Goal: Information Seeking & Learning: Learn about a topic

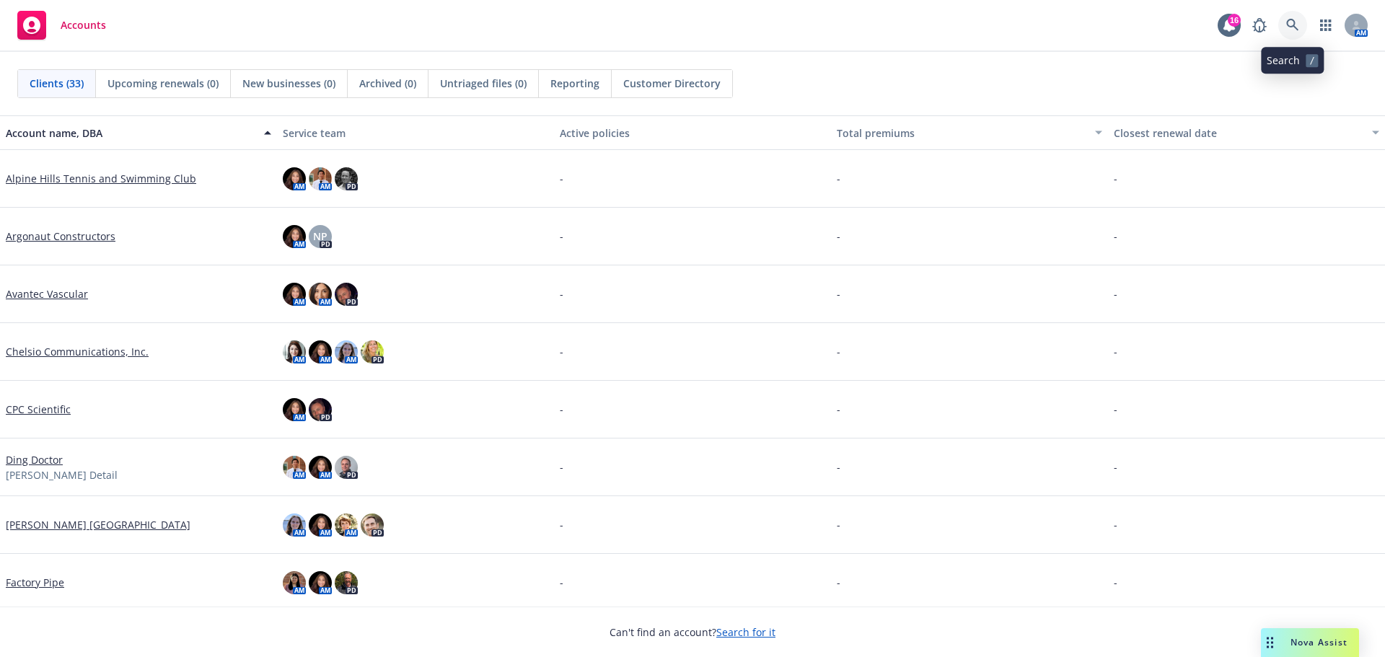
click at [1295, 21] on icon at bounding box center [1292, 25] width 13 height 13
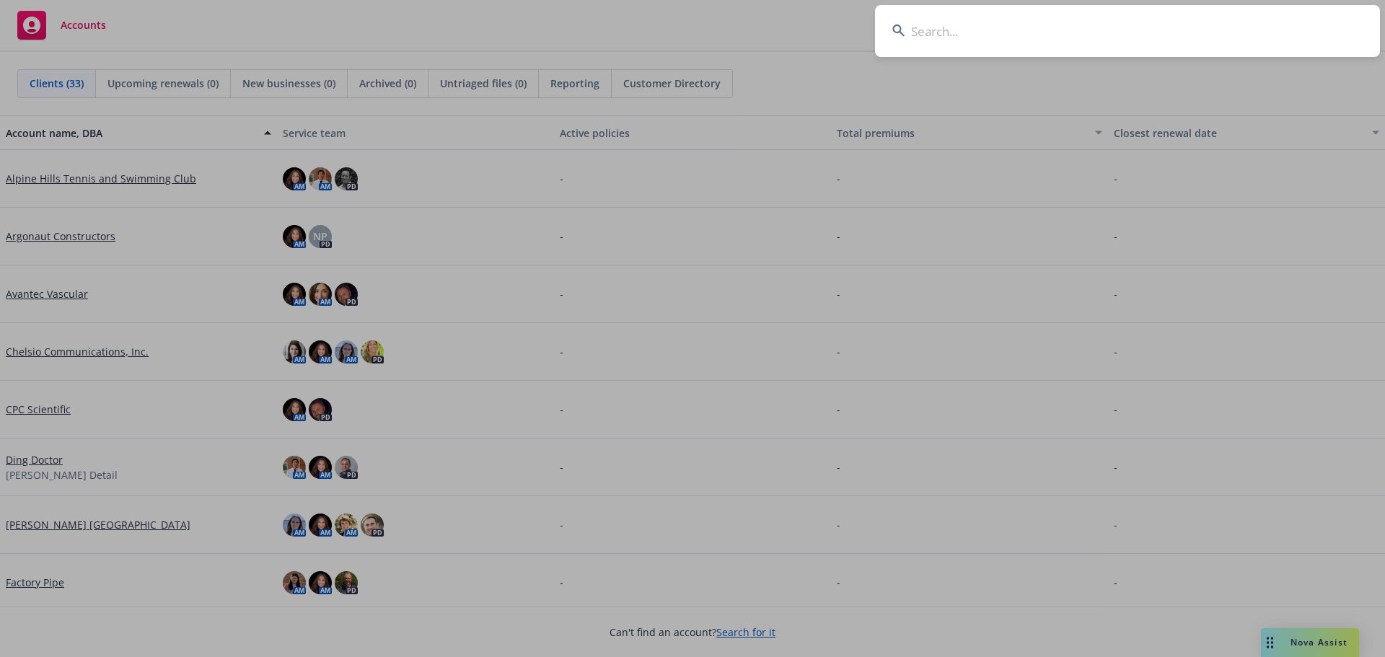
click at [953, 43] on input at bounding box center [1127, 31] width 505 height 52
click at [1005, 46] on input at bounding box center [1127, 31] width 505 height 52
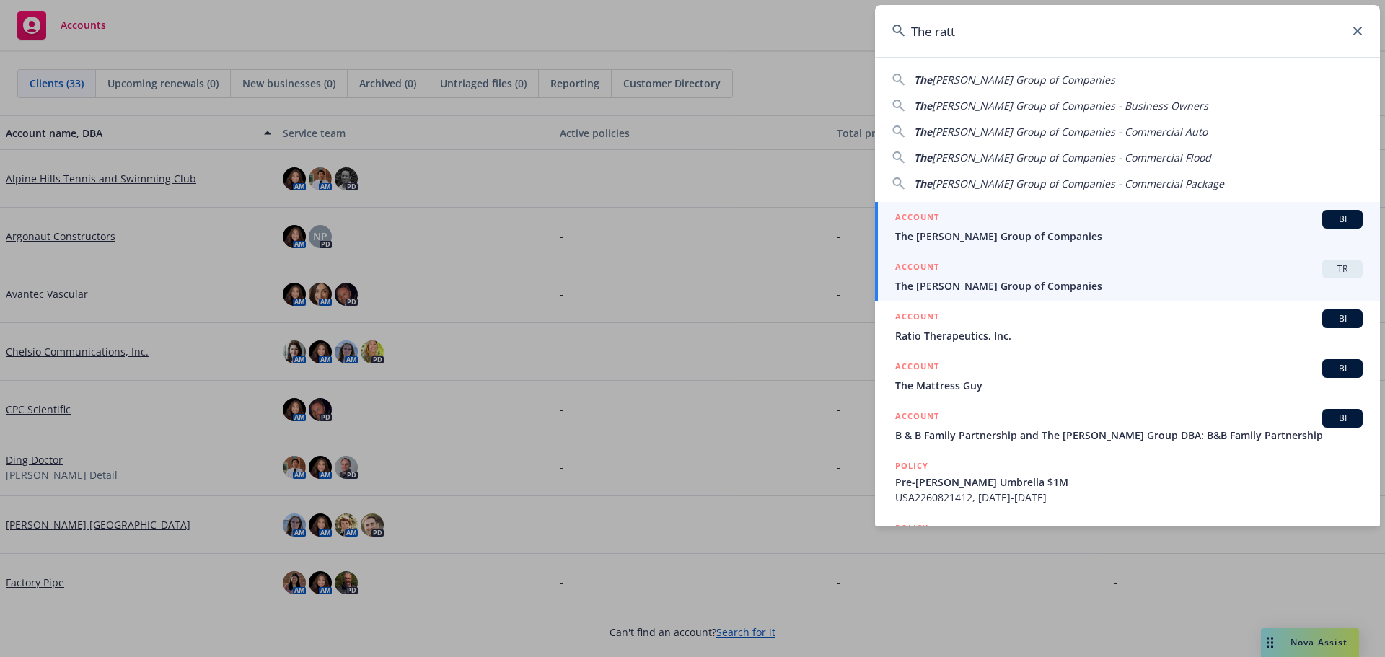
type input "The ratt"
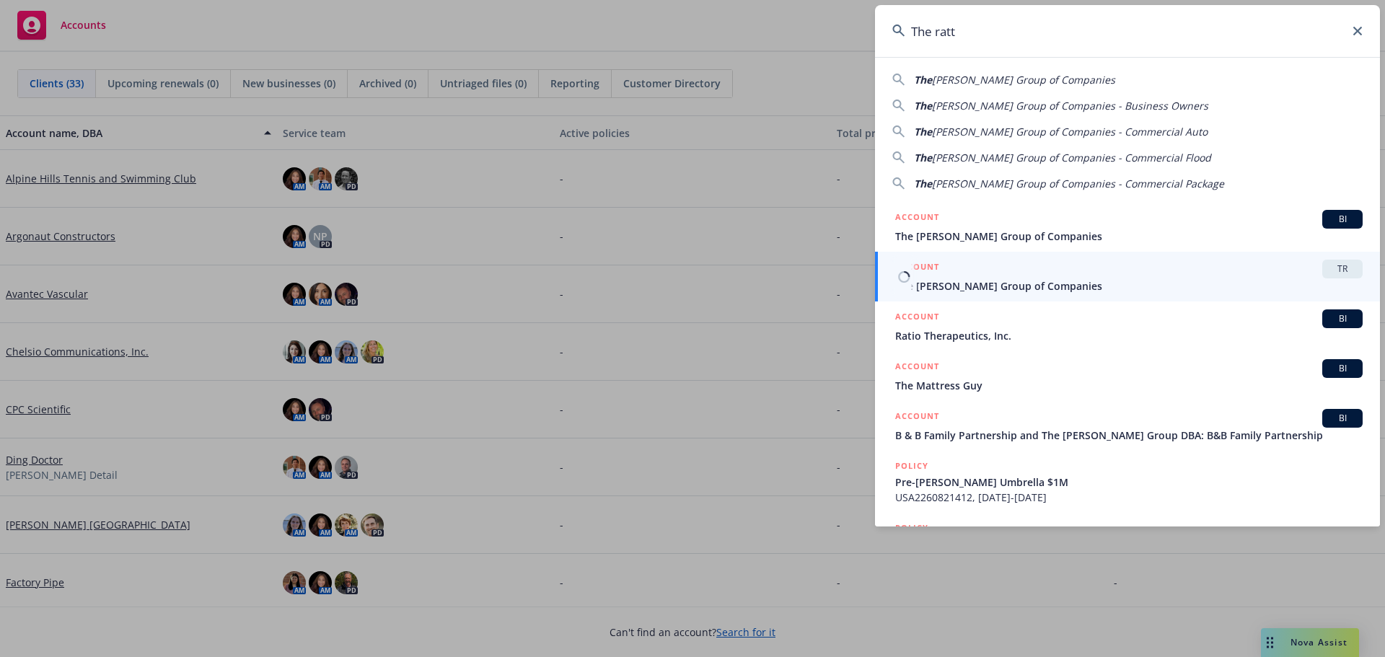
click at [1017, 273] on div "ACCOUNT TR" at bounding box center [1128, 269] width 467 height 19
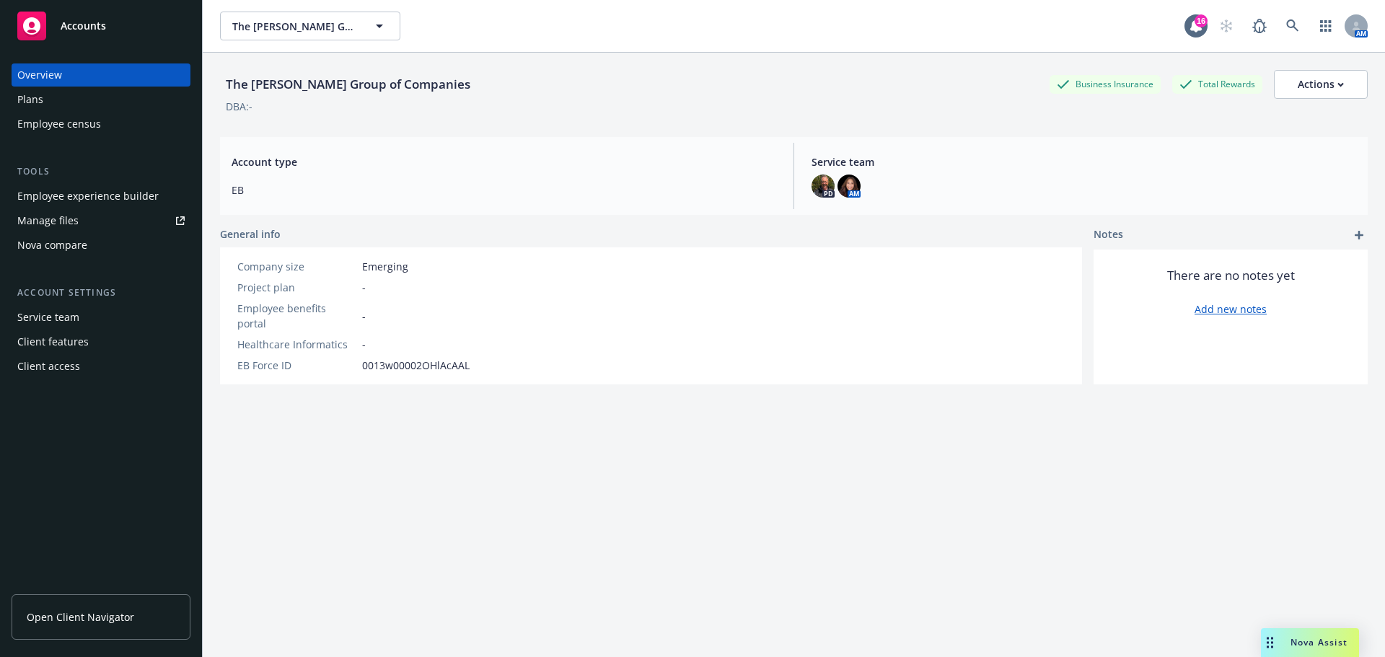
click at [106, 367] on div "Client access" at bounding box center [100, 366] width 167 height 23
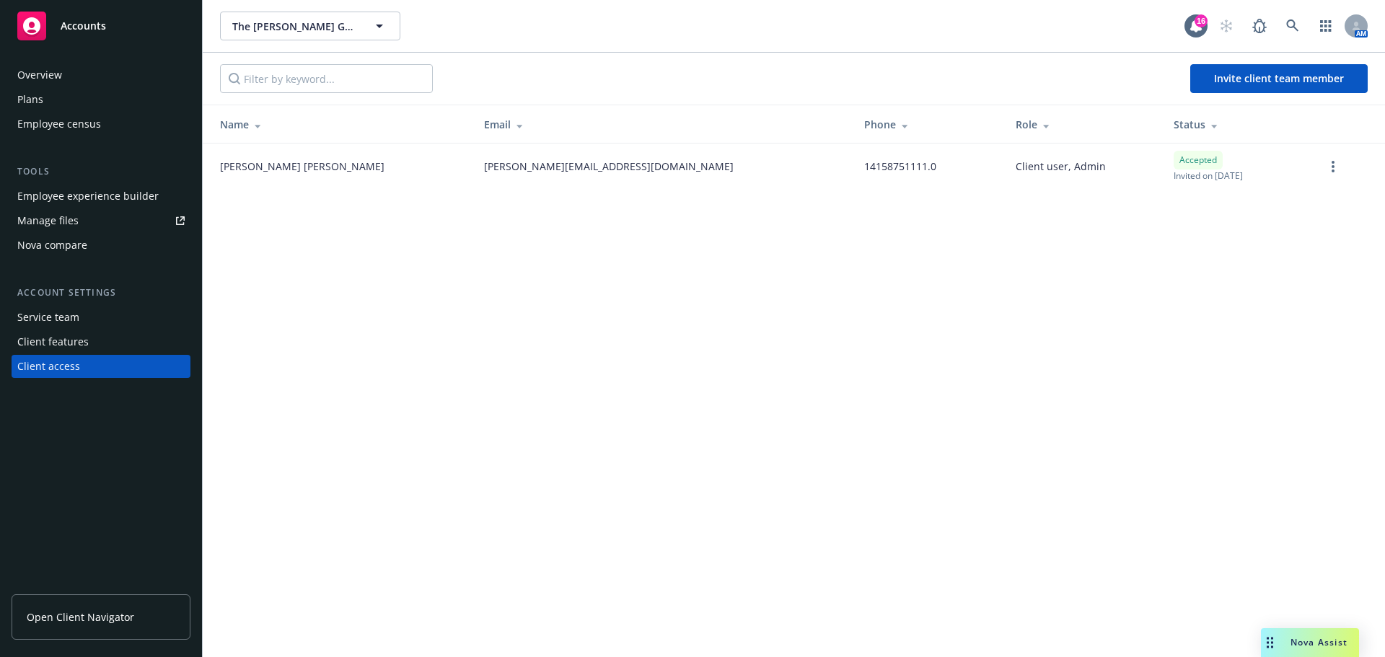
click at [84, 103] on div "Plans" at bounding box center [100, 99] width 167 height 23
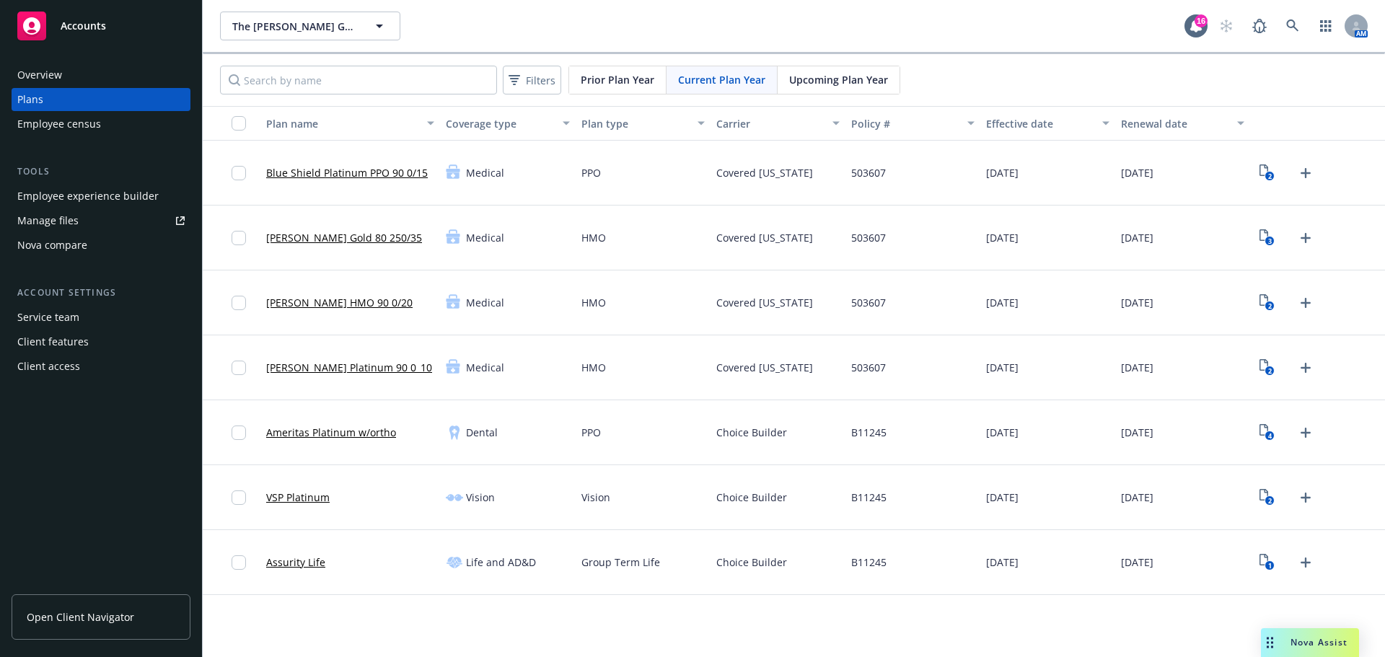
click at [837, 80] on span "Upcoming Plan Year" at bounding box center [838, 79] width 99 height 15
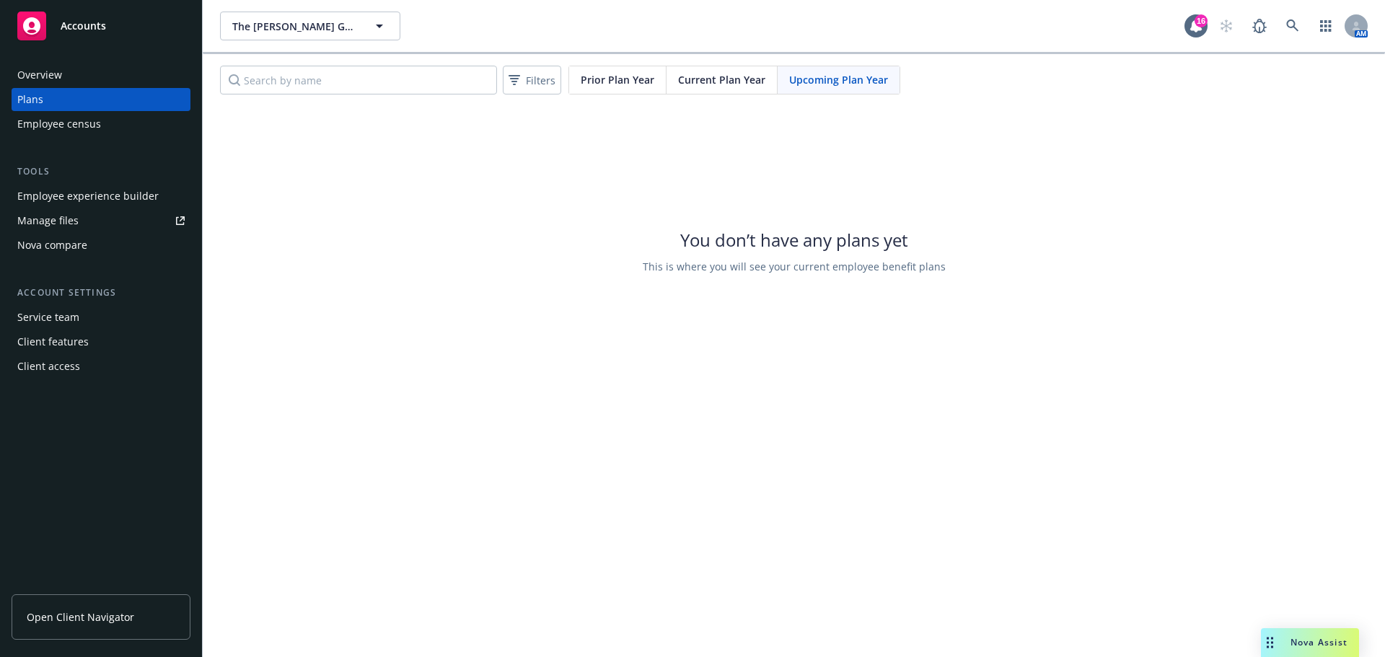
click at [731, 76] on span "Current Plan Year" at bounding box center [721, 79] width 87 height 15
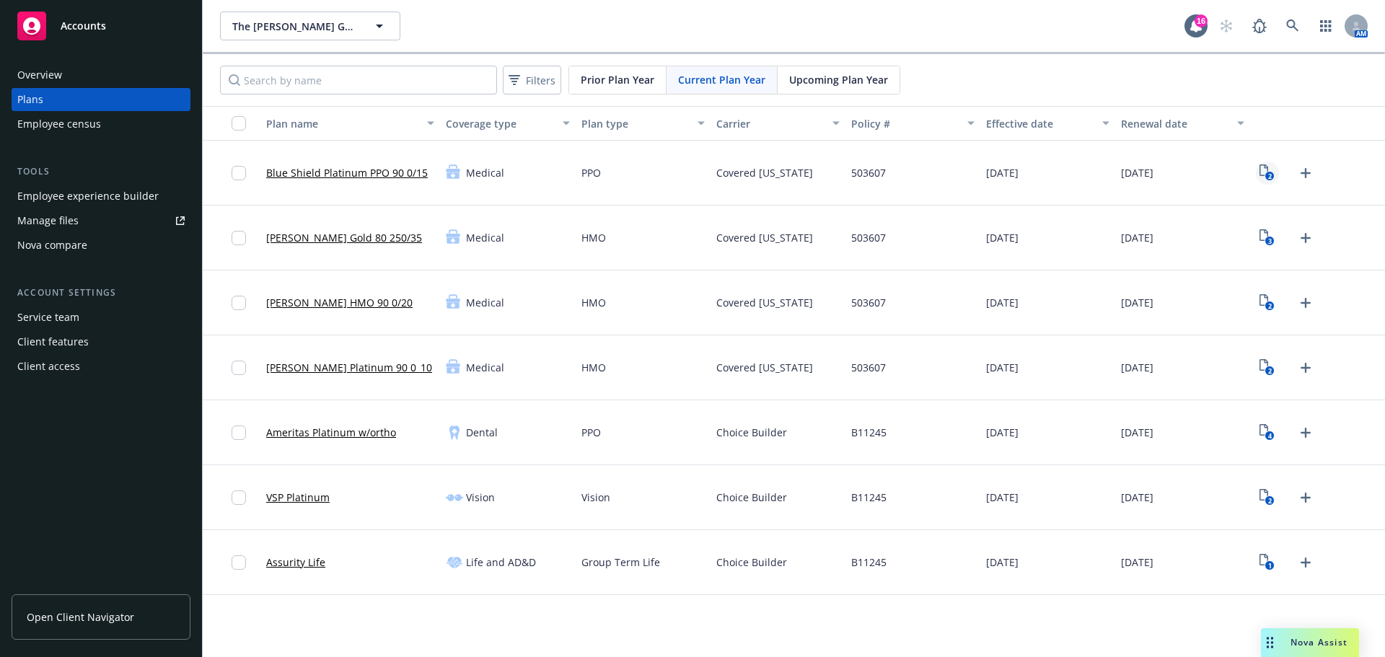
click at [1264, 172] on icon "2" at bounding box center [1266, 172] width 15 height 17
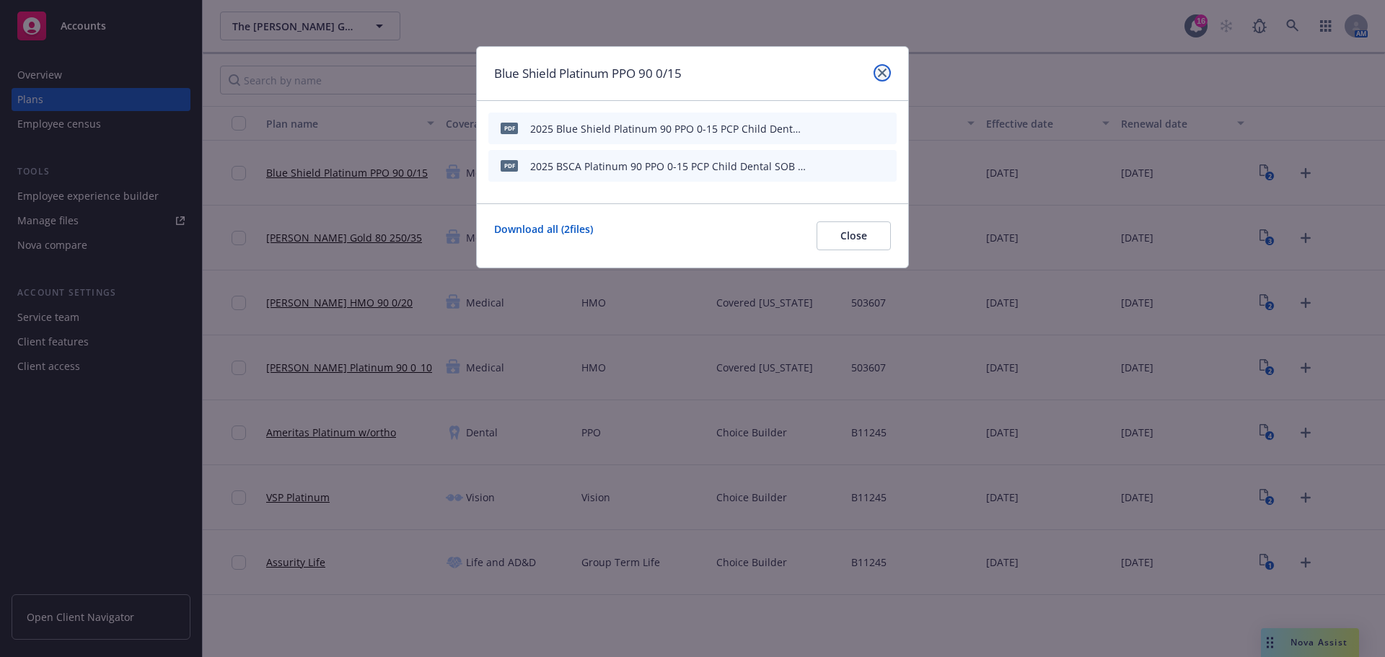
click at [882, 69] on icon "close" at bounding box center [882, 73] width 9 height 9
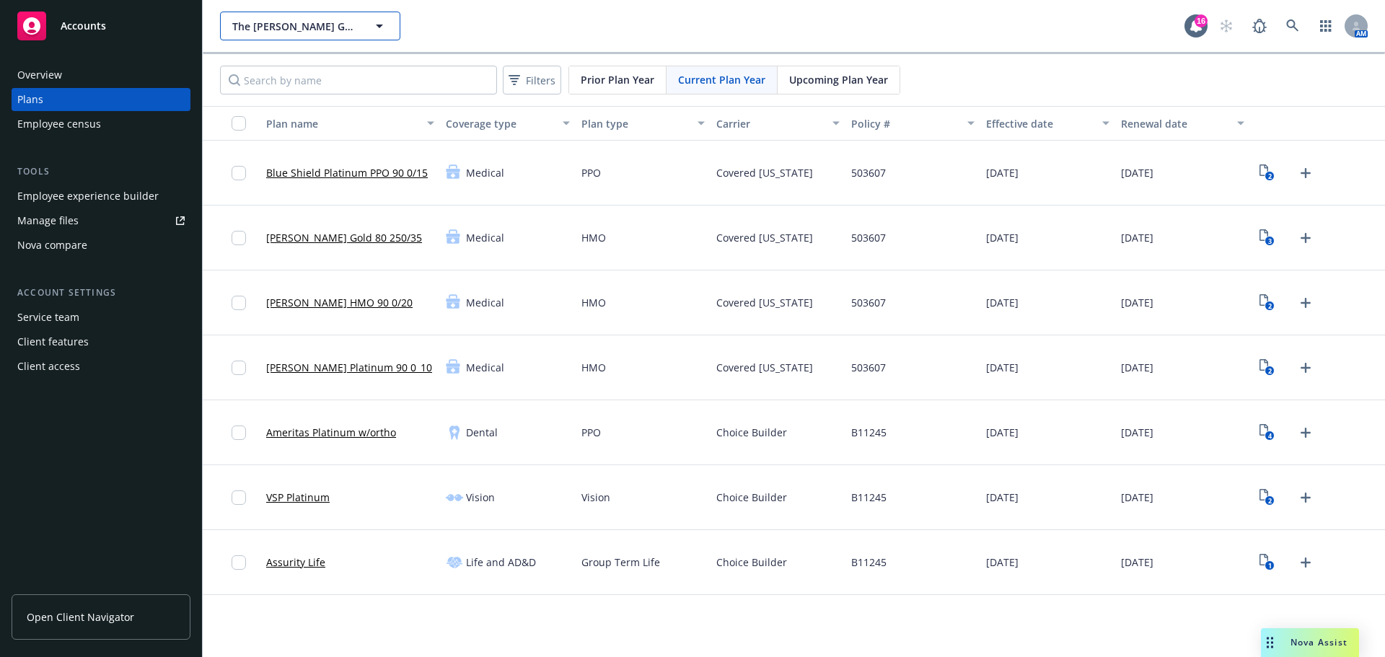
click at [329, 28] on span "The [PERSON_NAME] Group of Companies" at bounding box center [294, 26] width 125 height 15
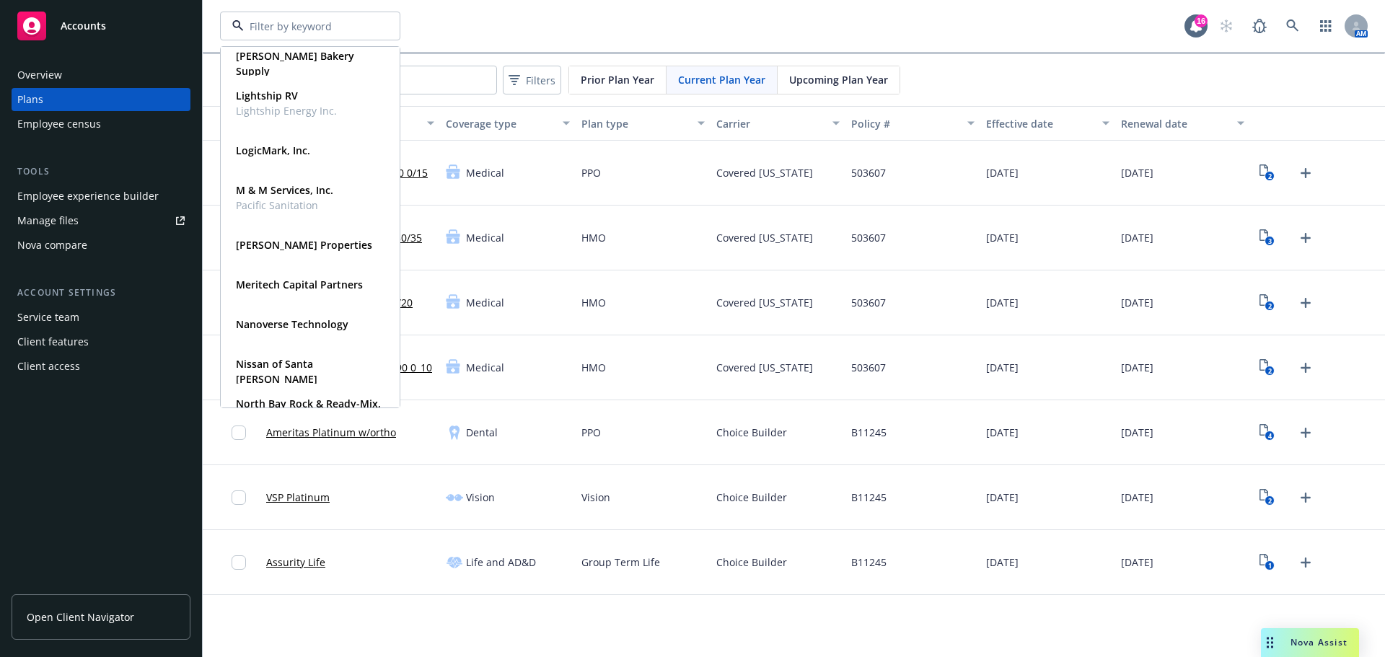
scroll to position [433, 0]
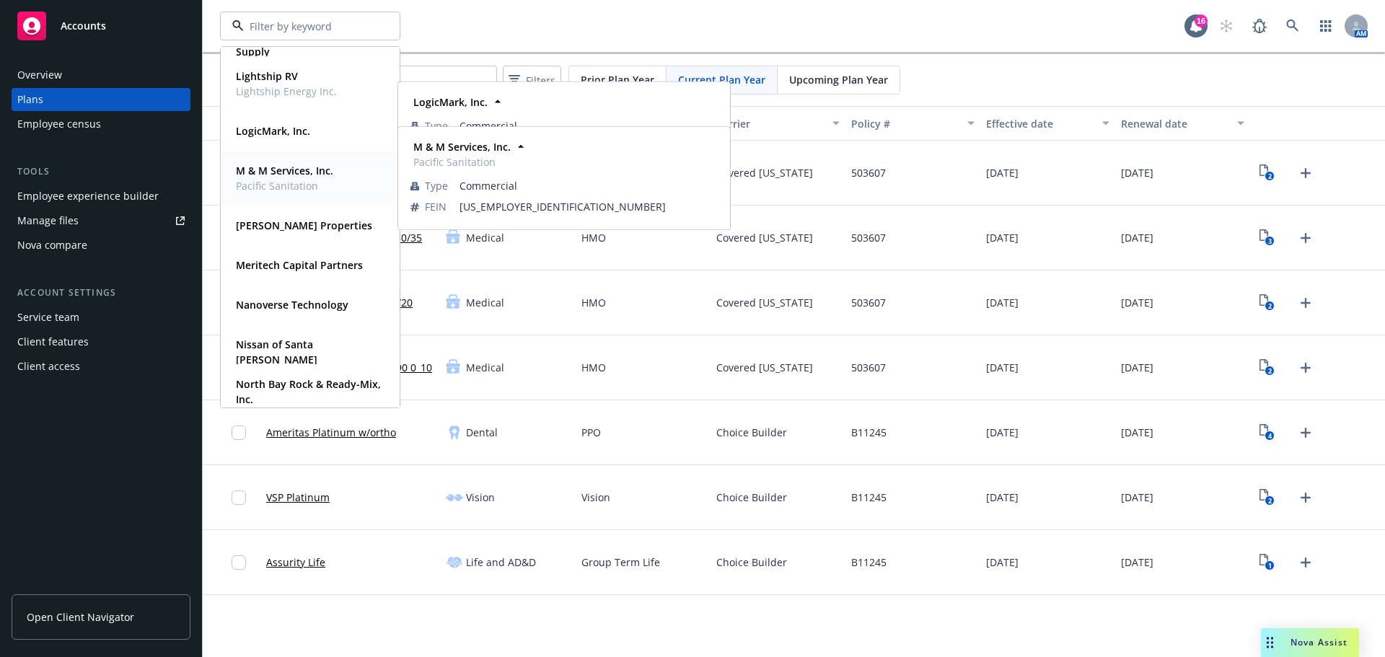
click at [283, 185] on span "Pacific Sanitation" at bounding box center [284, 185] width 97 height 15
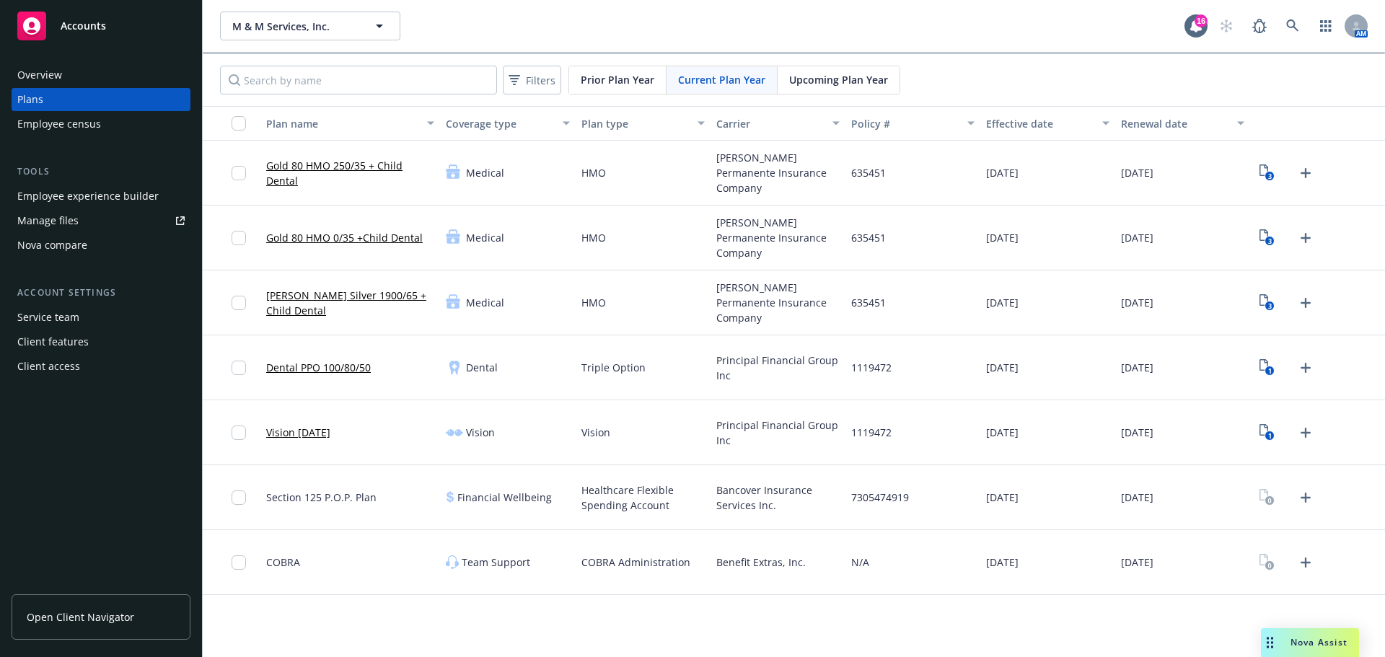
click at [123, 359] on div "Client access" at bounding box center [100, 366] width 167 height 23
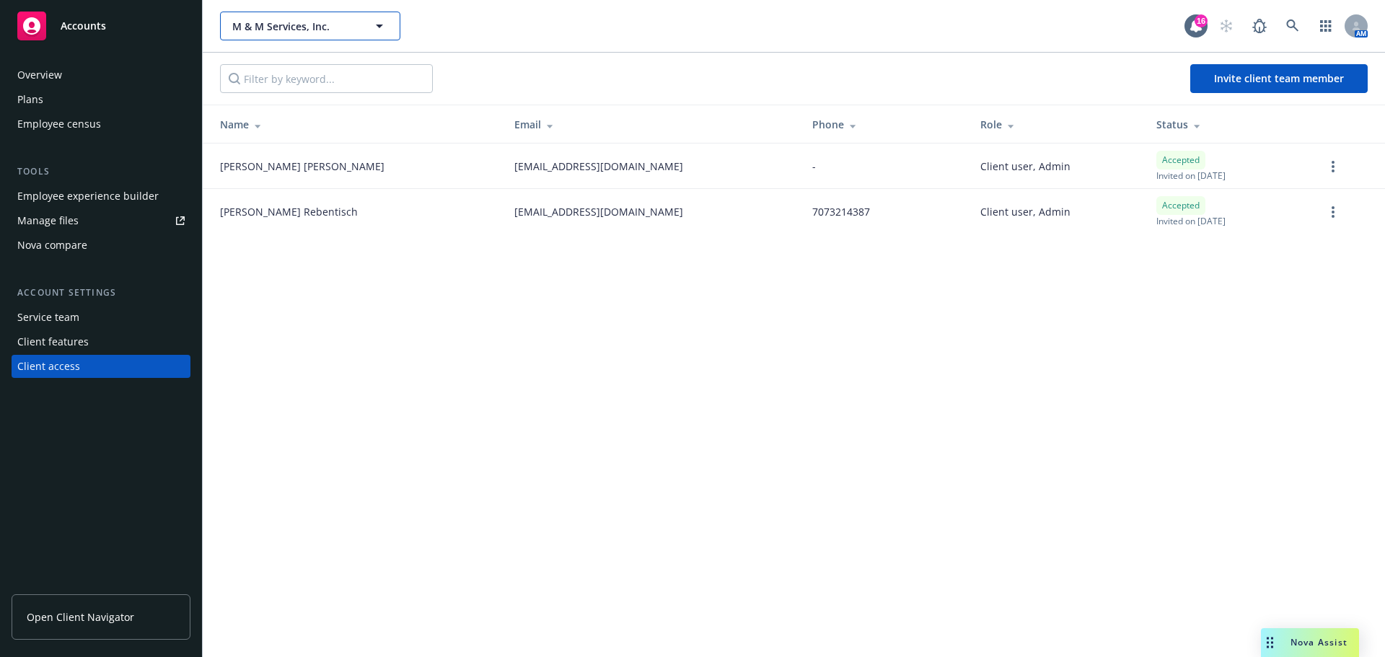
click at [370, 17] on button "M & M Services, Inc." at bounding box center [310, 26] width 180 height 29
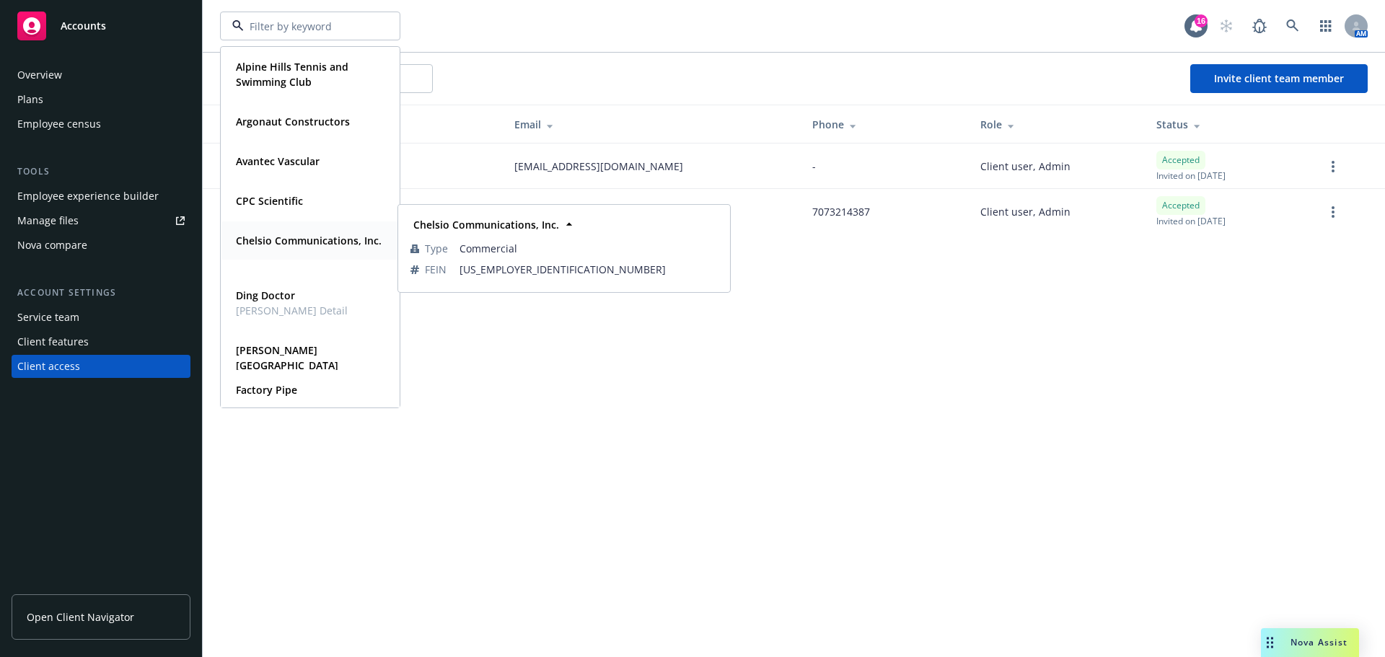
click at [343, 248] on span "Chelsio Communications, Inc." at bounding box center [309, 240] width 146 height 15
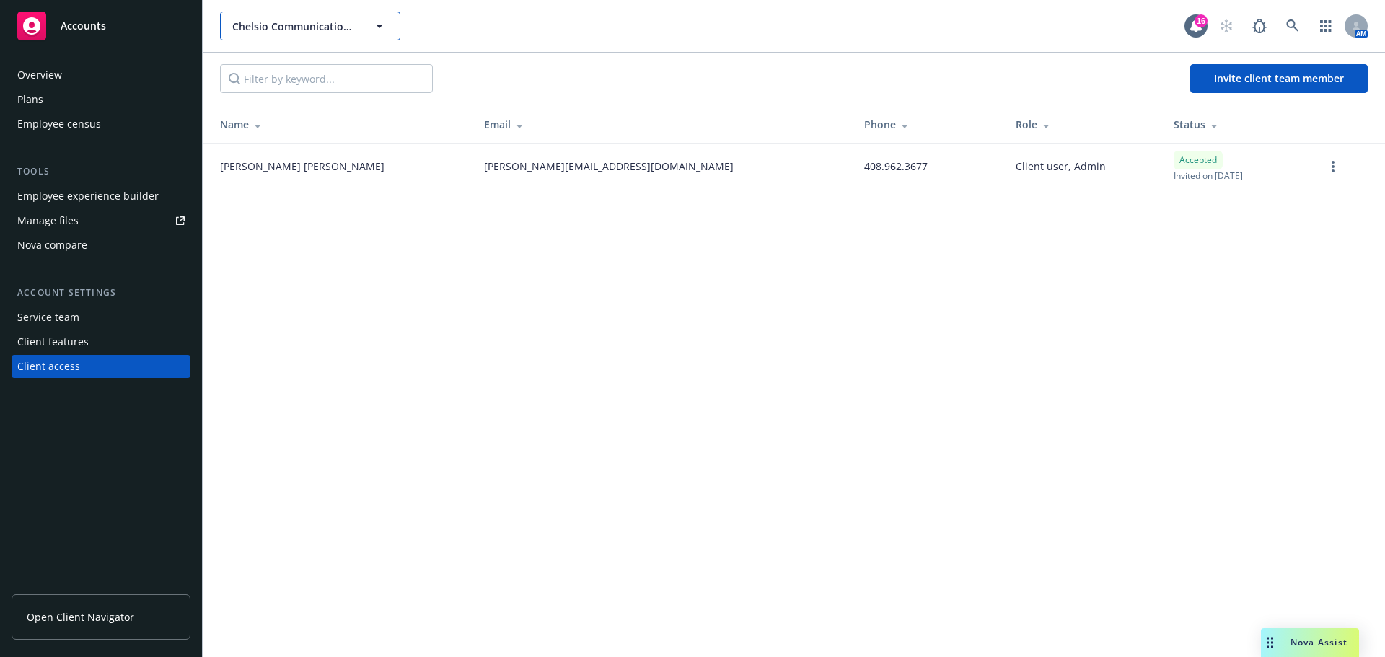
click at [327, 23] on span "Chelsio Communications, Inc." at bounding box center [294, 26] width 125 height 15
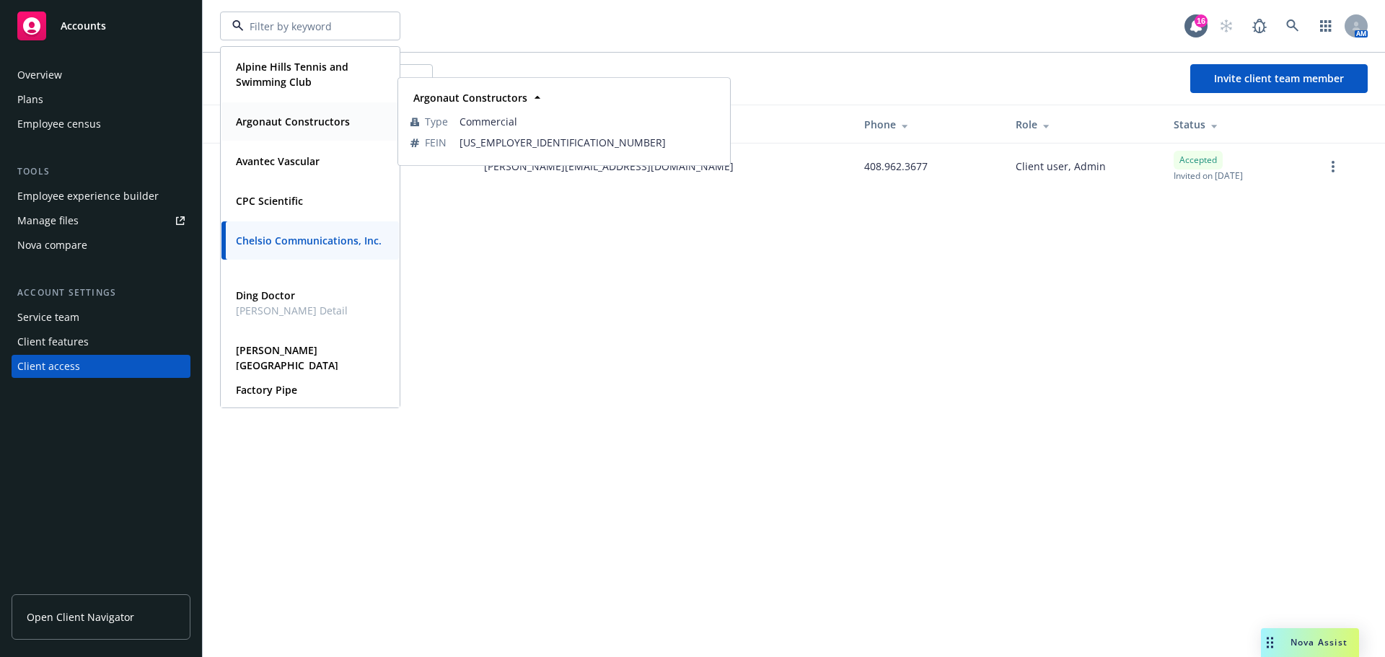
click at [336, 127] on strong "Argonaut Constructors" at bounding box center [293, 122] width 114 height 14
